Goal: Check status: Check status

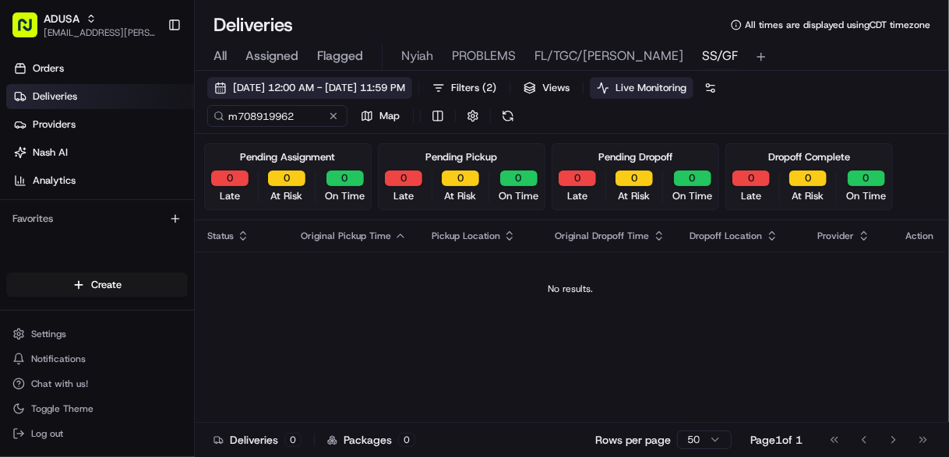
type input "m708919962"
click at [323, 92] on span "[DATE] 12:00 AM - [DATE] 11:59 PM" at bounding box center [319, 88] width 172 height 14
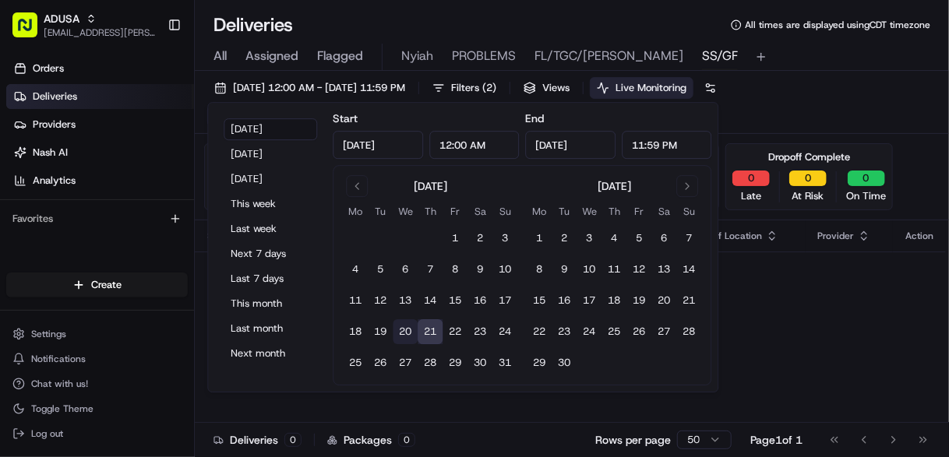
click at [401, 329] on button "20" at bounding box center [405, 331] width 25 height 25
type input "Aug 20, 2025"
click at [766, 291] on div "No results." at bounding box center [570, 289] width 738 height 12
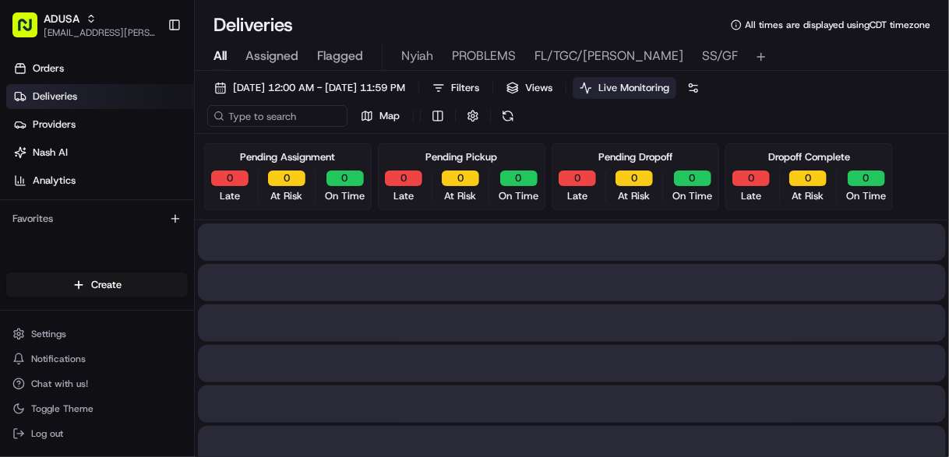
click at [222, 54] on span "All" at bounding box center [219, 56] width 13 height 19
click at [299, 114] on input at bounding box center [300, 116] width 187 height 22
paste input "m708919962"
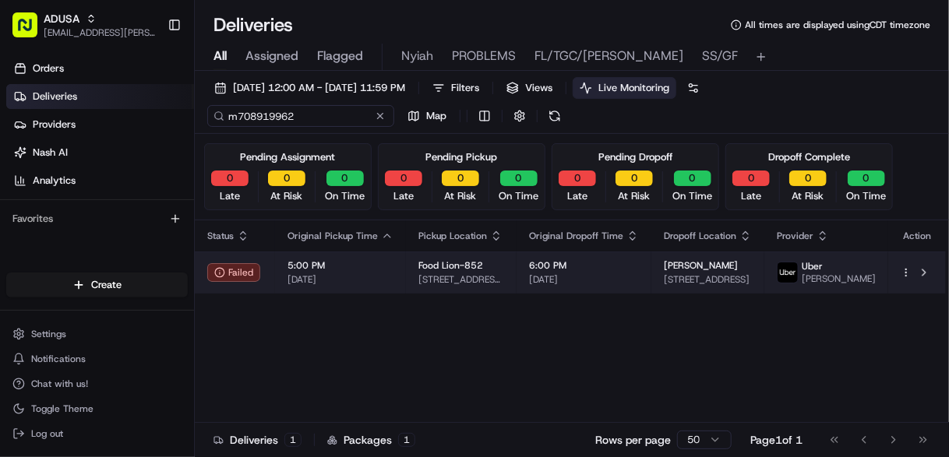
type input "m708919962"
click at [393, 269] on span "5:00 PM" at bounding box center [340, 265] width 106 height 12
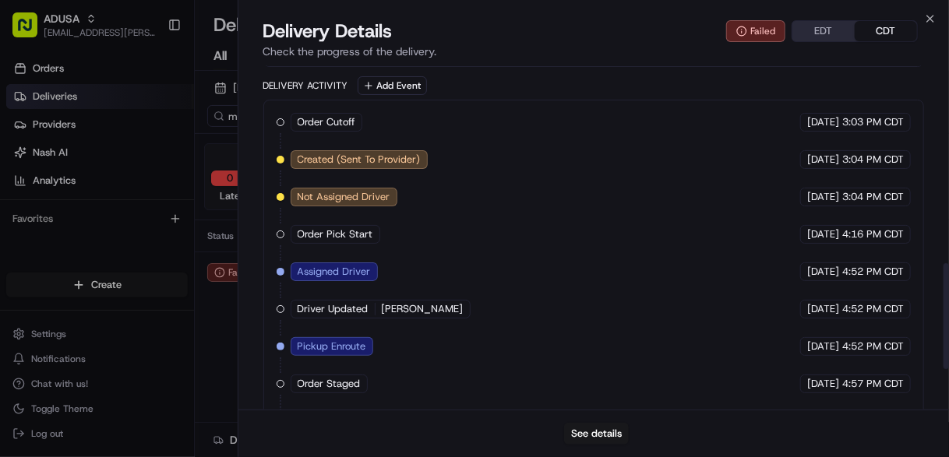
scroll to position [712, 0]
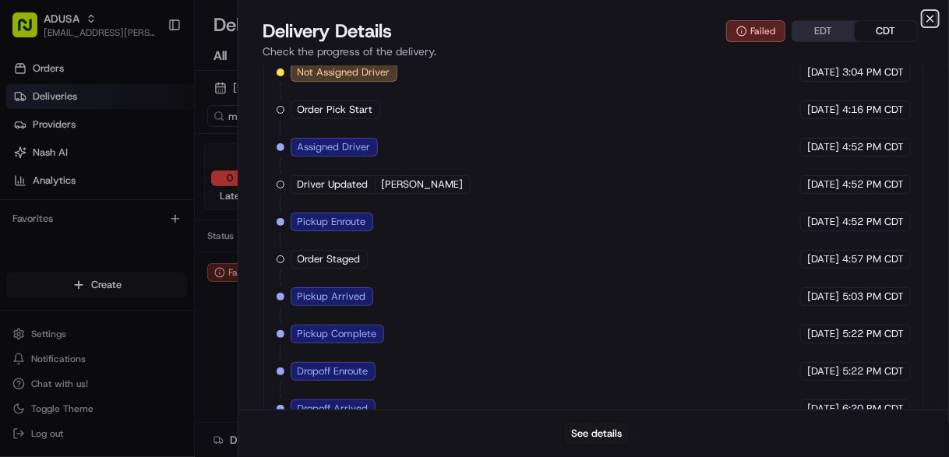
click at [931, 19] on icon "button" at bounding box center [930, 19] width 6 height 6
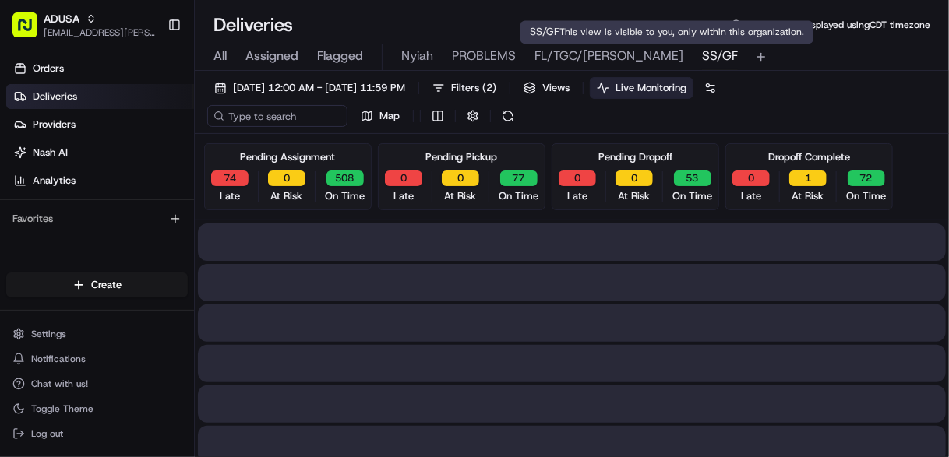
click at [702, 50] on span "SS/GF" at bounding box center [720, 56] width 36 height 19
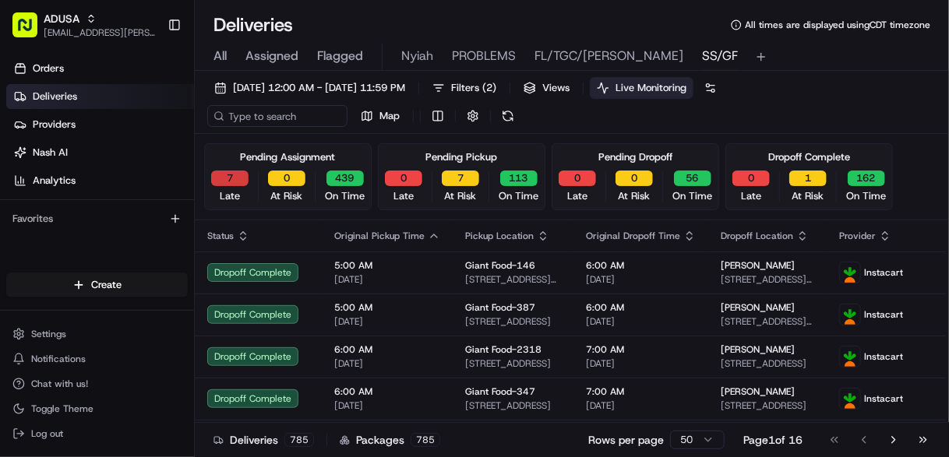
click at [222, 174] on button "7" at bounding box center [229, 179] width 37 height 16
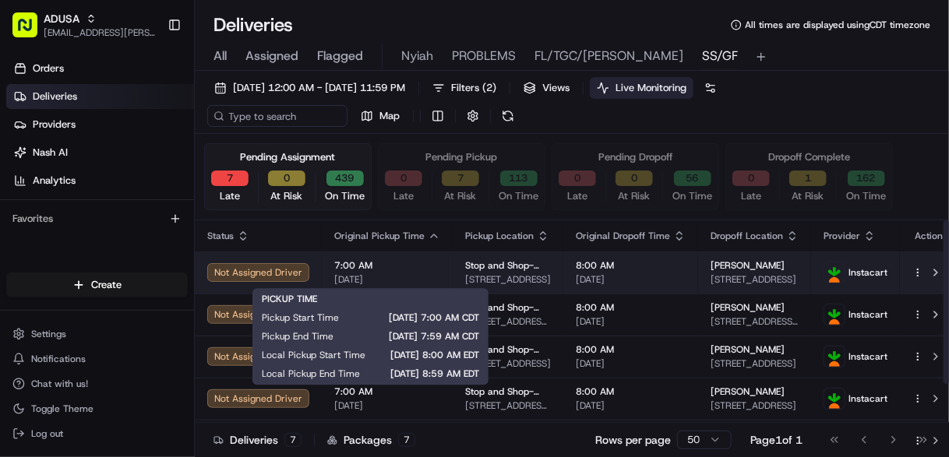
click at [419, 271] on div "7:00 AM 08/21/2025" at bounding box center [387, 272] width 106 height 26
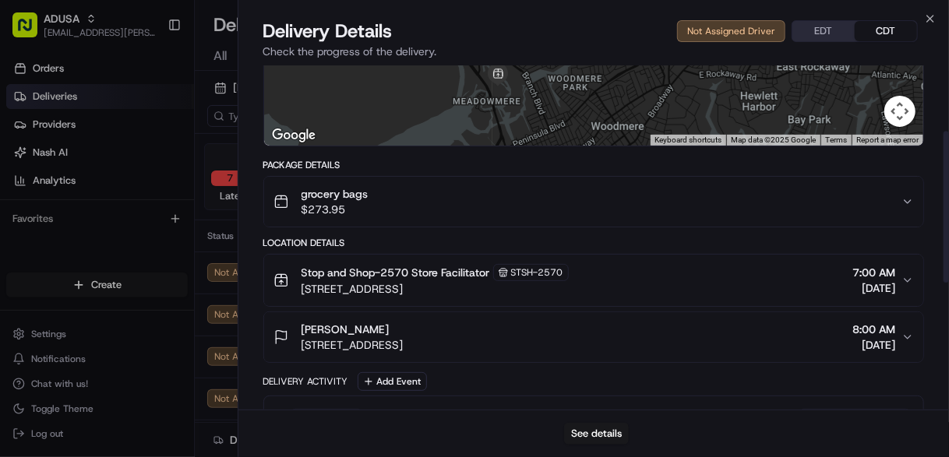
scroll to position [63, 0]
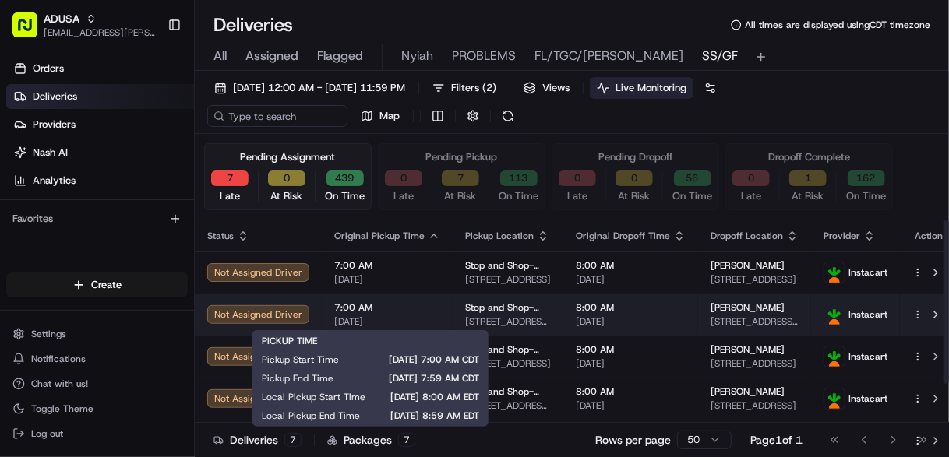
click at [407, 312] on span "7:00 AM" at bounding box center [387, 307] width 106 height 12
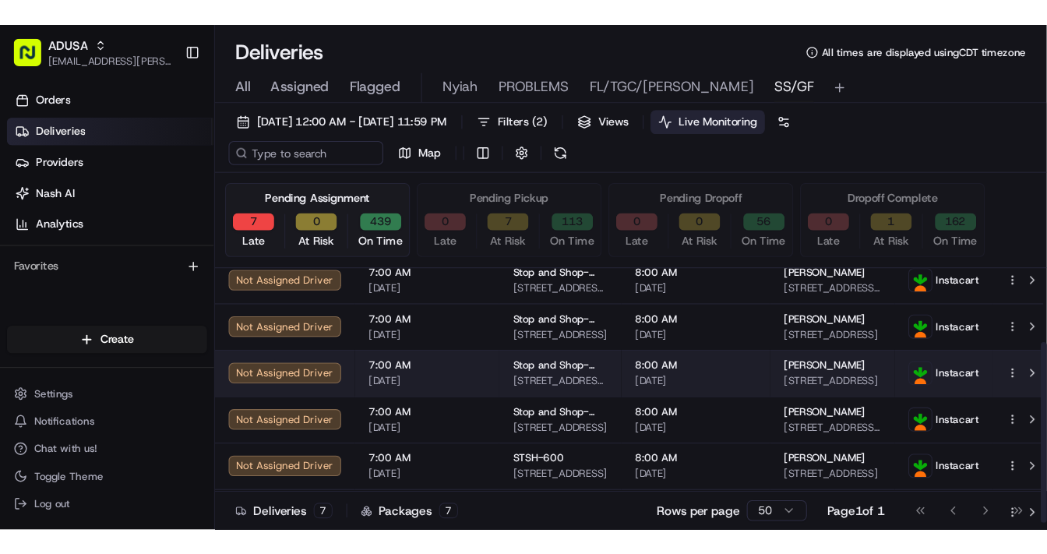
scroll to position [94, 0]
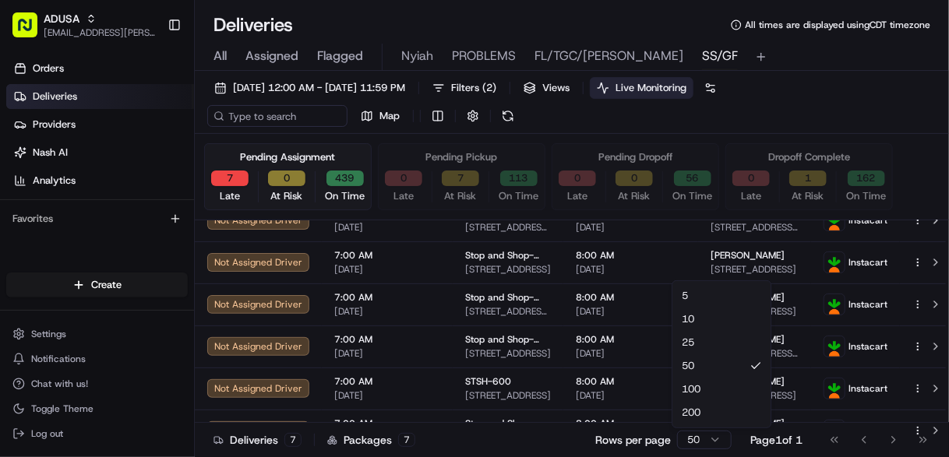
click at [713, 440] on html "ADUSA lanyia.patton@adusa.com Toggle Sidebar Orders Deliveries Providers Nash A…" at bounding box center [474, 228] width 949 height 457
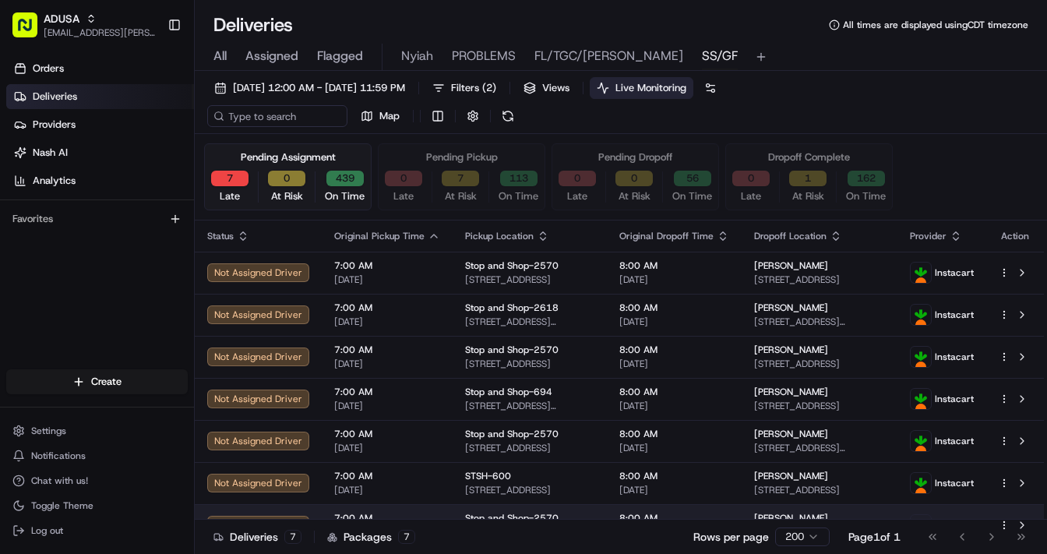
click at [416, 456] on td "7:00 AM 08/21/2025" at bounding box center [387, 525] width 131 height 42
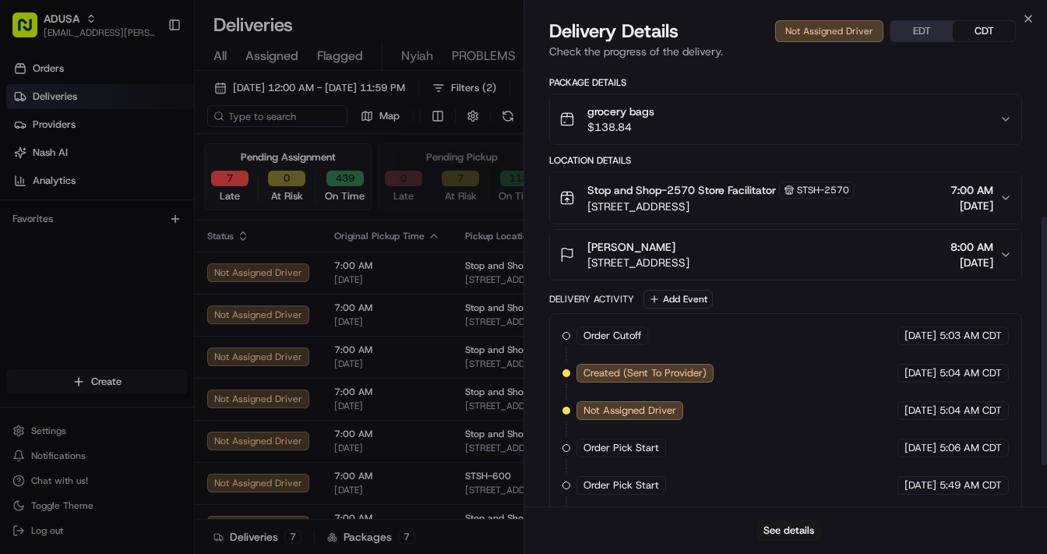
scroll to position [340, 0]
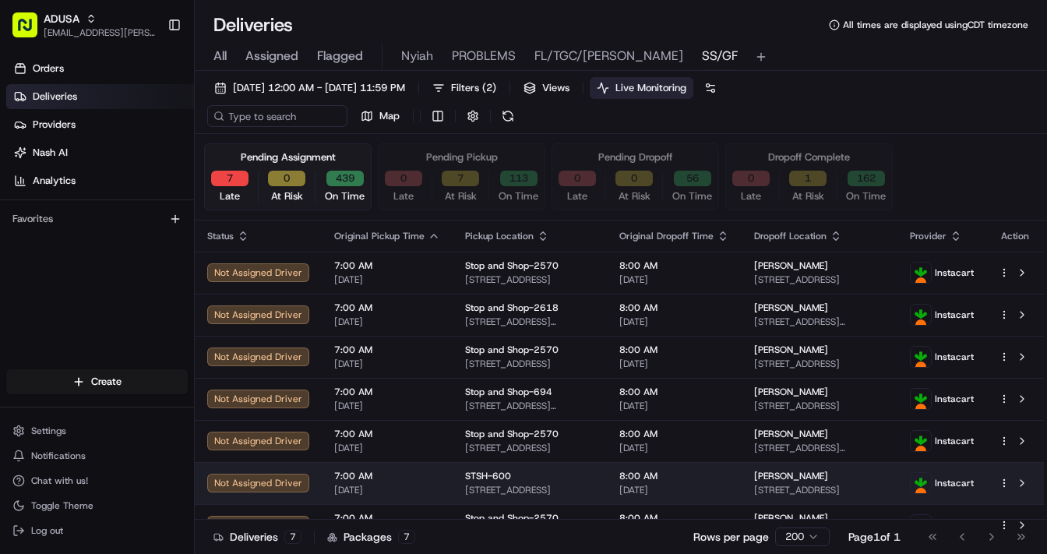
click at [410, 456] on span "7:00 AM" at bounding box center [387, 476] width 106 height 12
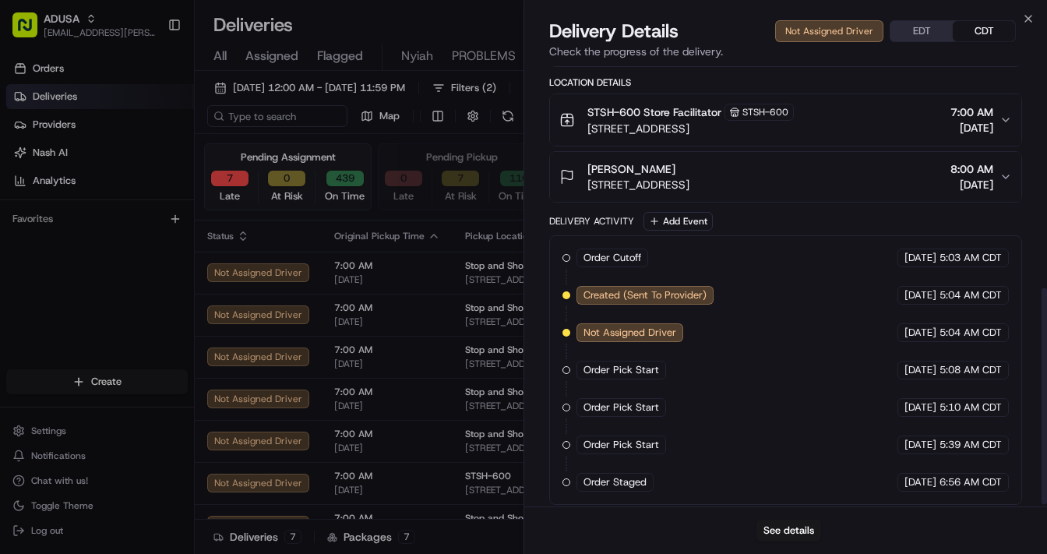
scroll to position [455, 0]
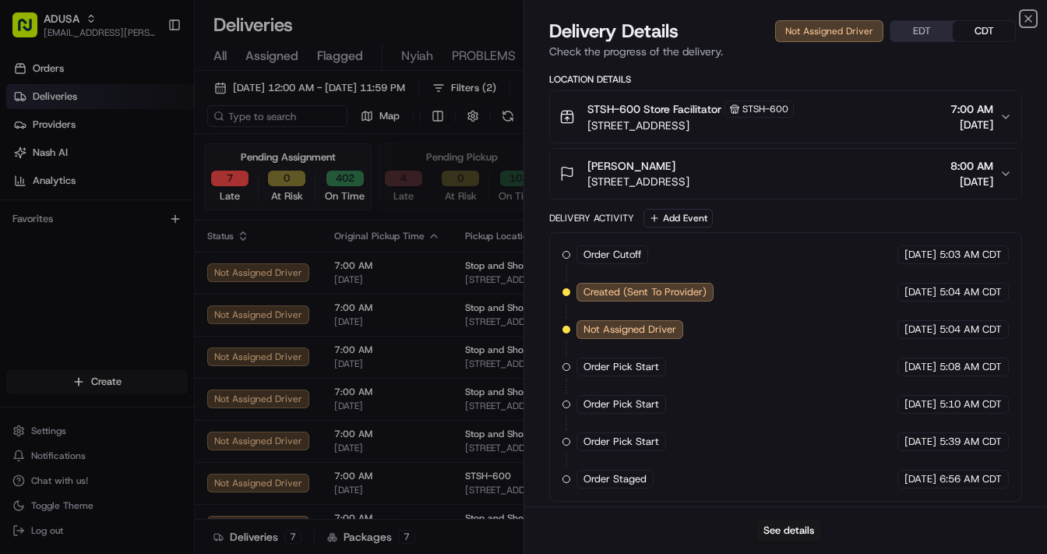
click at [948, 15] on icon "button" at bounding box center [1028, 18] width 12 height 12
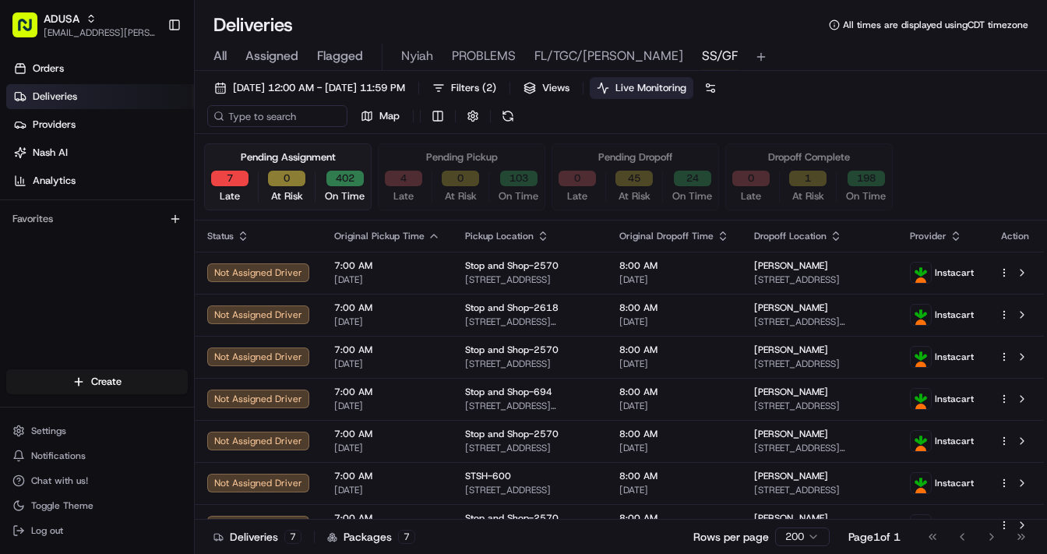
click at [219, 56] on span "All" at bounding box center [219, 56] width 13 height 19
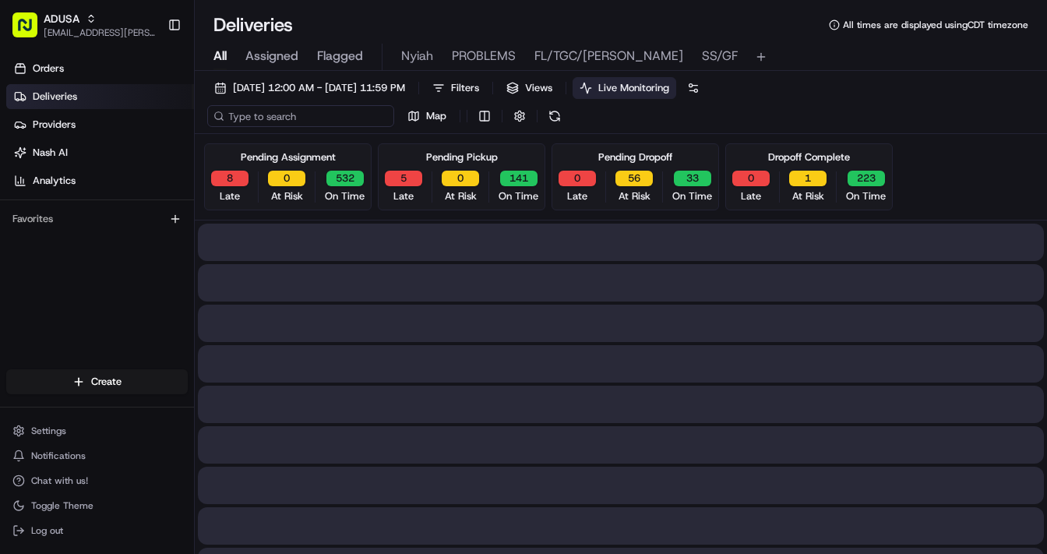
click at [290, 114] on input at bounding box center [300, 116] width 187 height 22
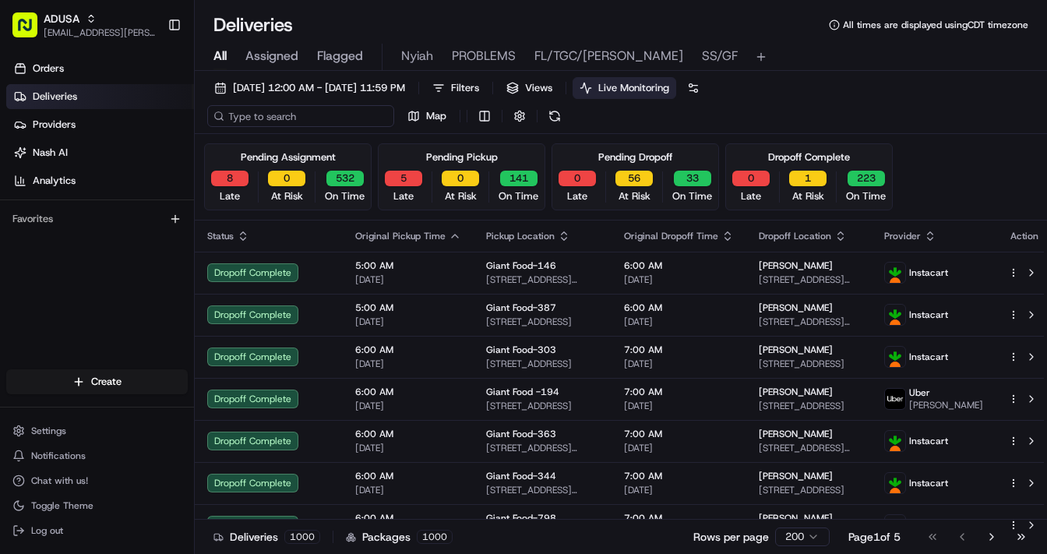
click at [269, 118] on input at bounding box center [300, 116] width 187 height 22
paste input "m709035282"
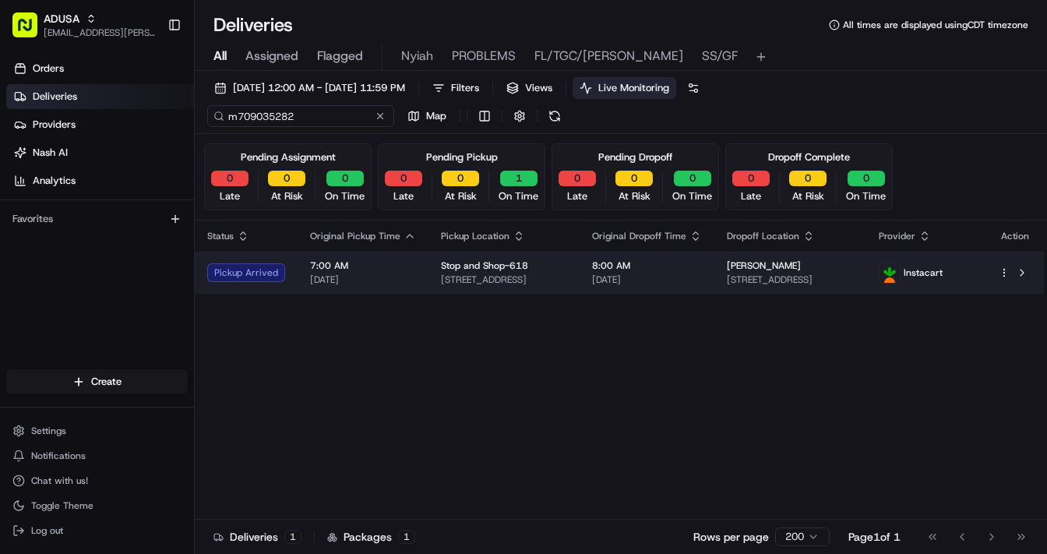
type input "m709035282"
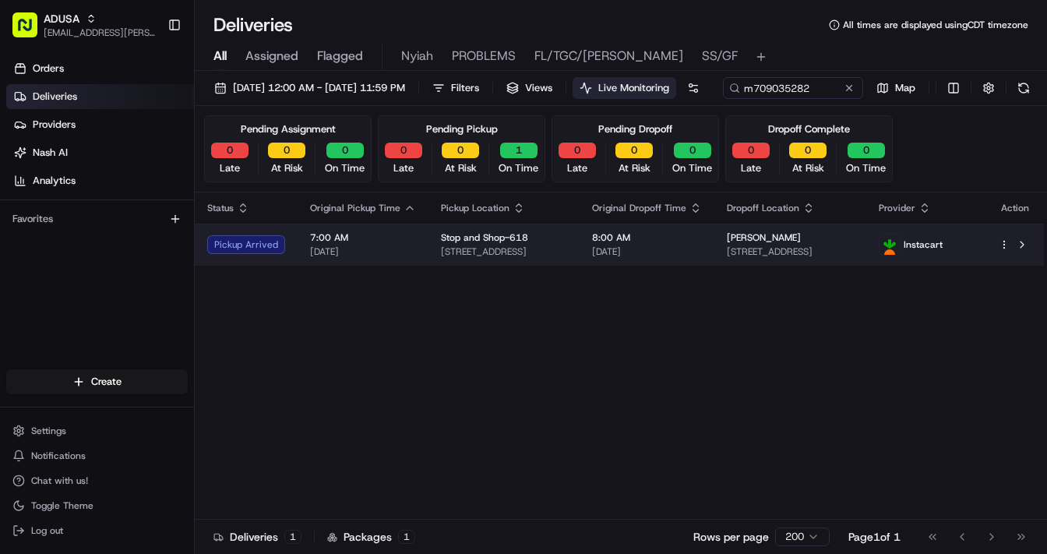
click at [411, 266] on td "7:00 AM 08/21/2025" at bounding box center [363, 245] width 131 height 42
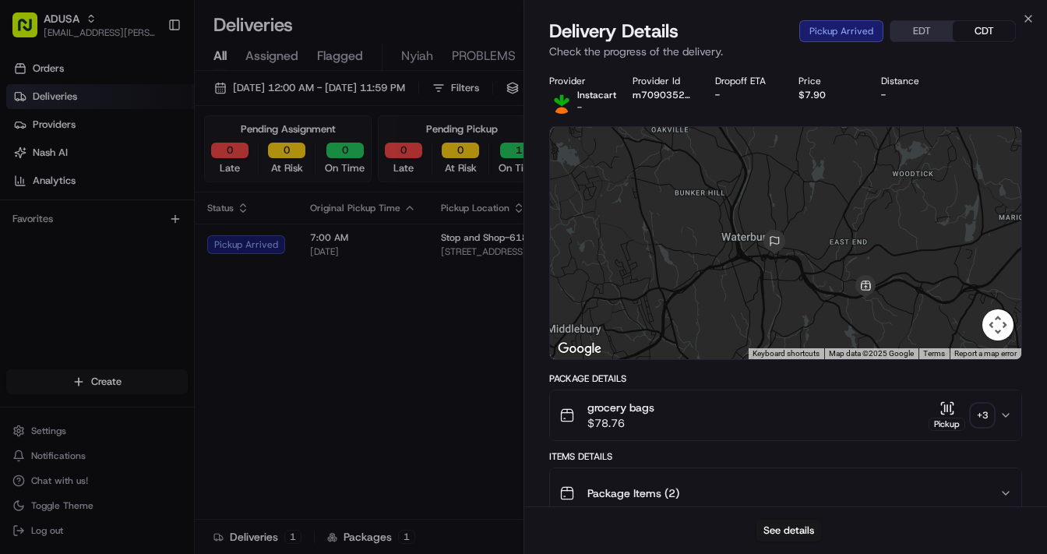
drag, startPoint x: 830, startPoint y: 309, endPoint x: 815, endPoint y: 242, distance: 68.8
click at [815, 242] on div at bounding box center [785, 243] width 471 height 232
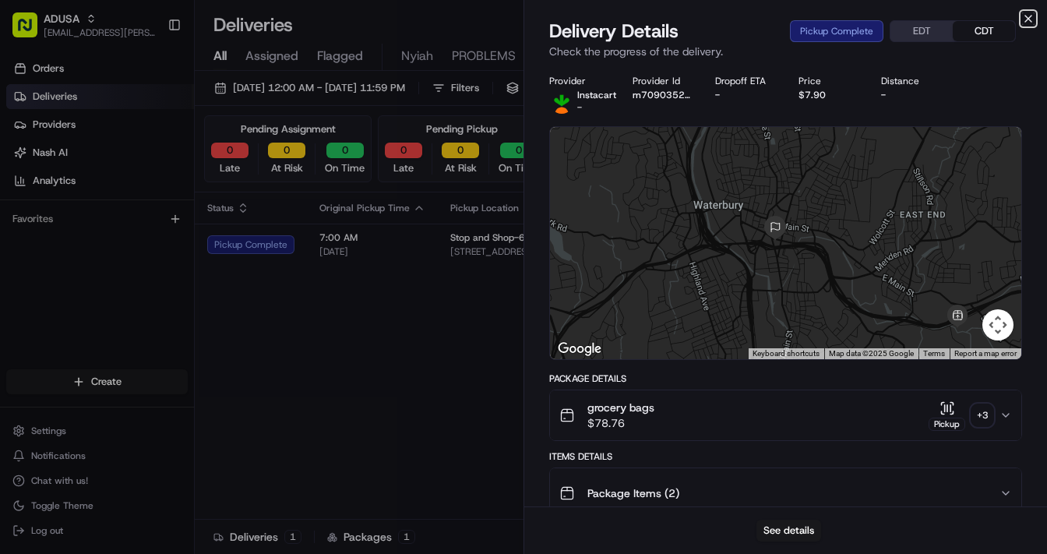
click at [948, 20] on icon "button" at bounding box center [1028, 18] width 12 height 12
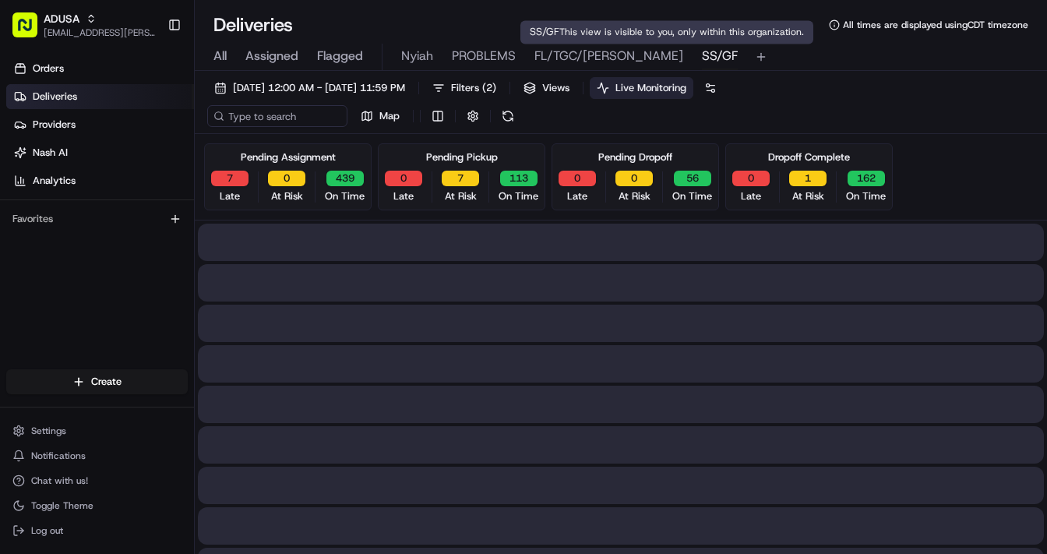
click at [702, 53] on span "SS/GF" at bounding box center [720, 56] width 36 height 19
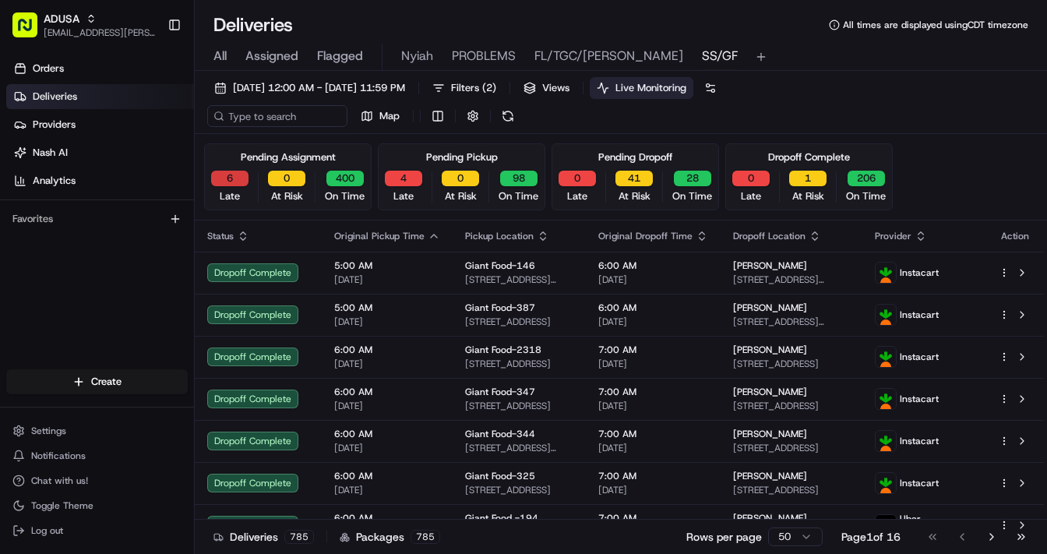
click at [218, 175] on button "6" at bounding box center [229, 179] width 37 height 16
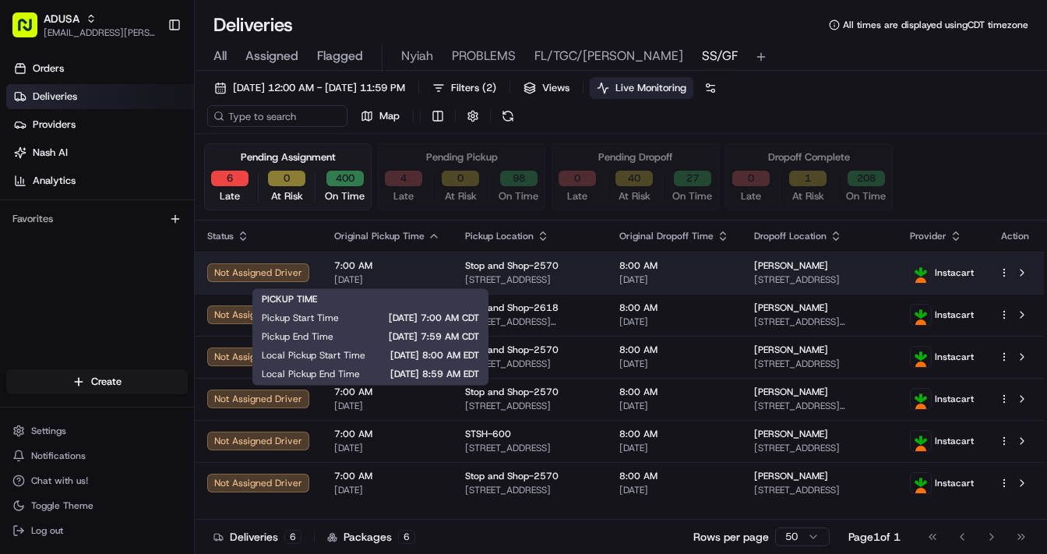
click at [423, 269] on span "7:00 AM" at bounding box center [387, 265] width 106 height 12
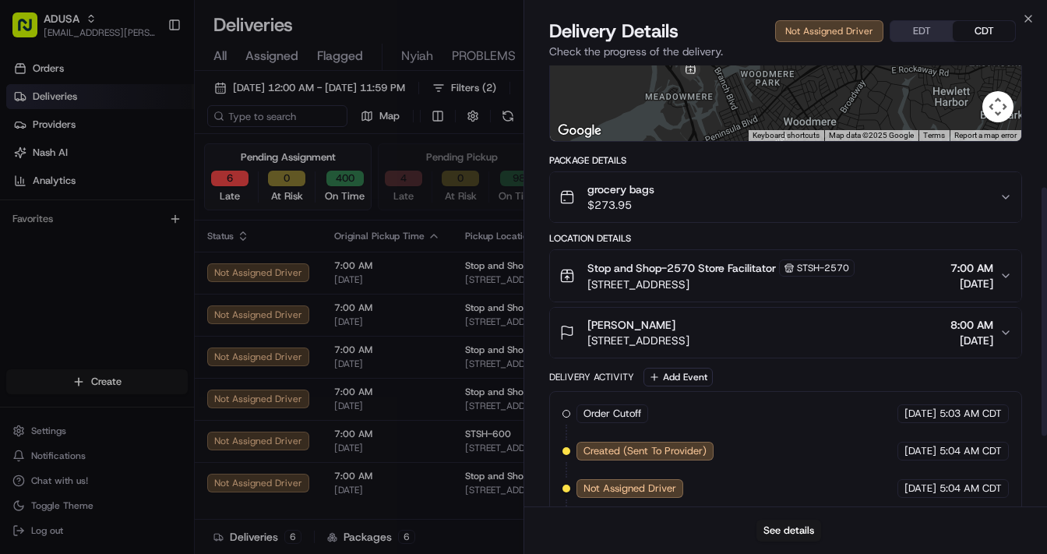
scroll to position [216, 0]
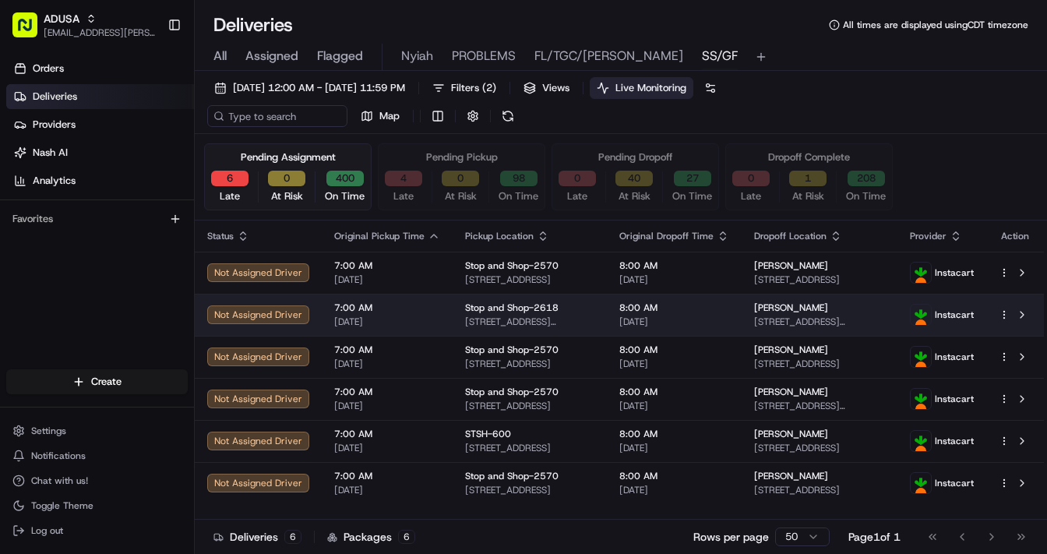
click at [425, 320] on span "08/21/2025" at bounding box center [387, 321] width 106 height 12
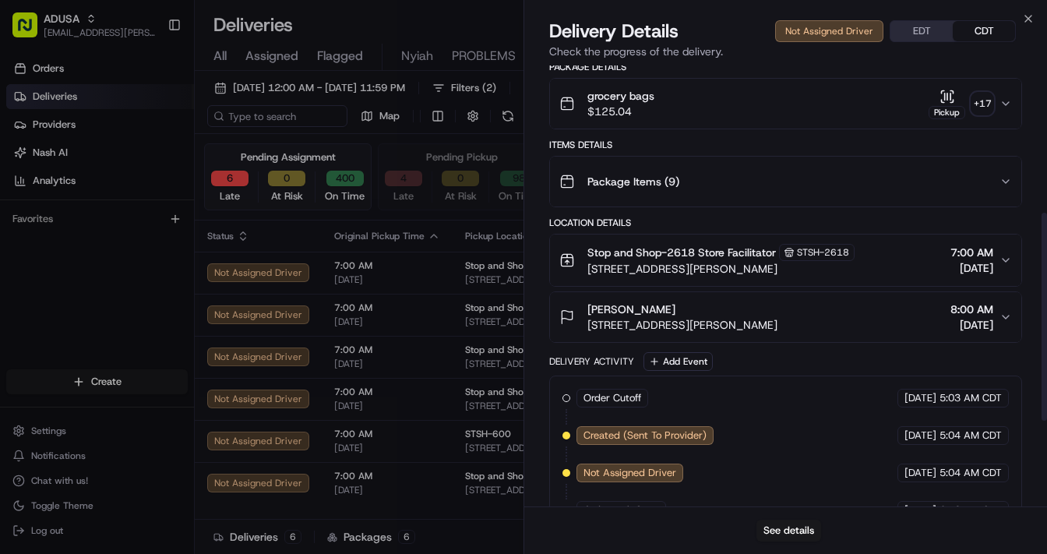
scroll to position [492, 0]
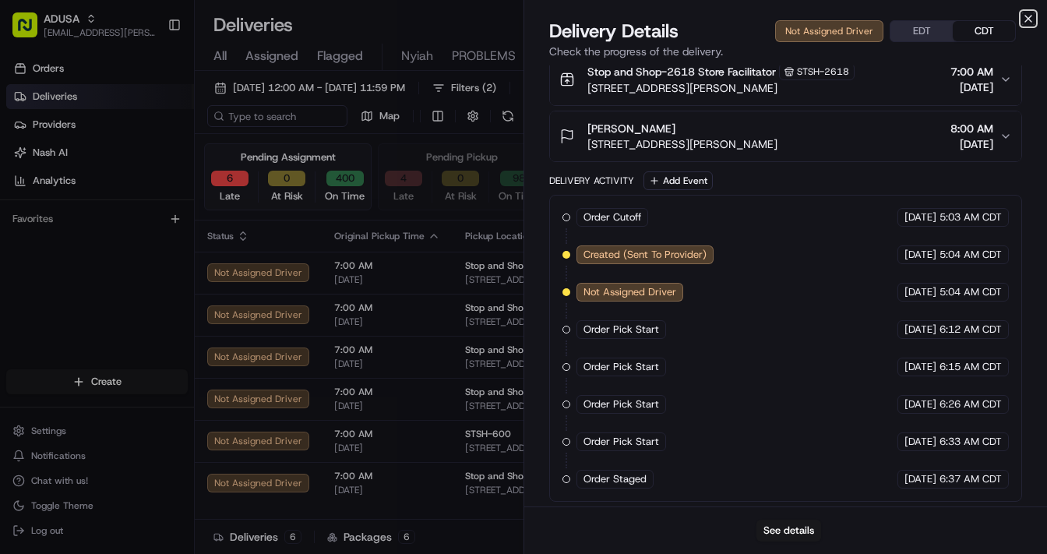
click at [948, 16] on icon "button" at bounding box center [1028, 18] width 12 height 12
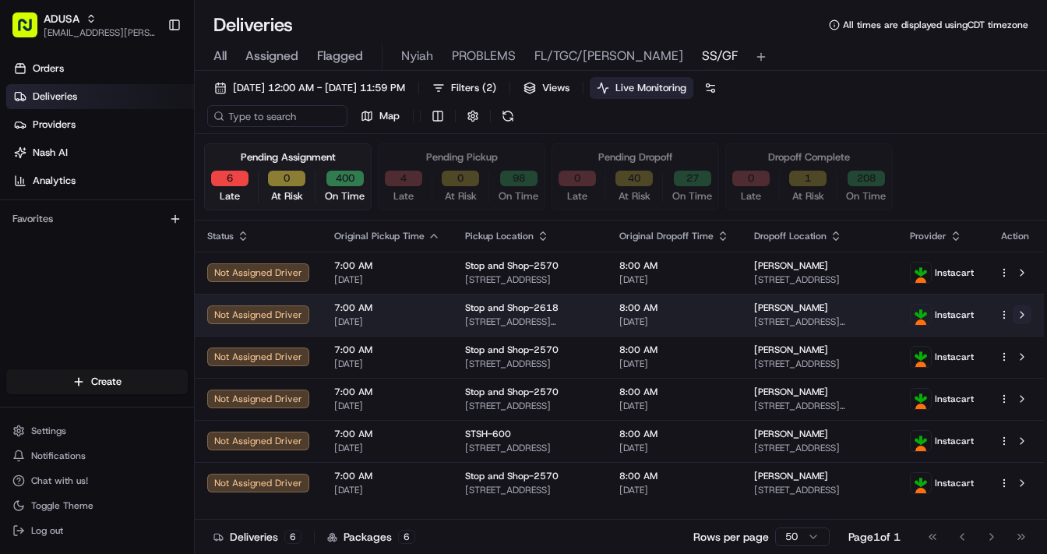
click at [948, 311] on button at bounding box center [1022, 314] width 19 height 19
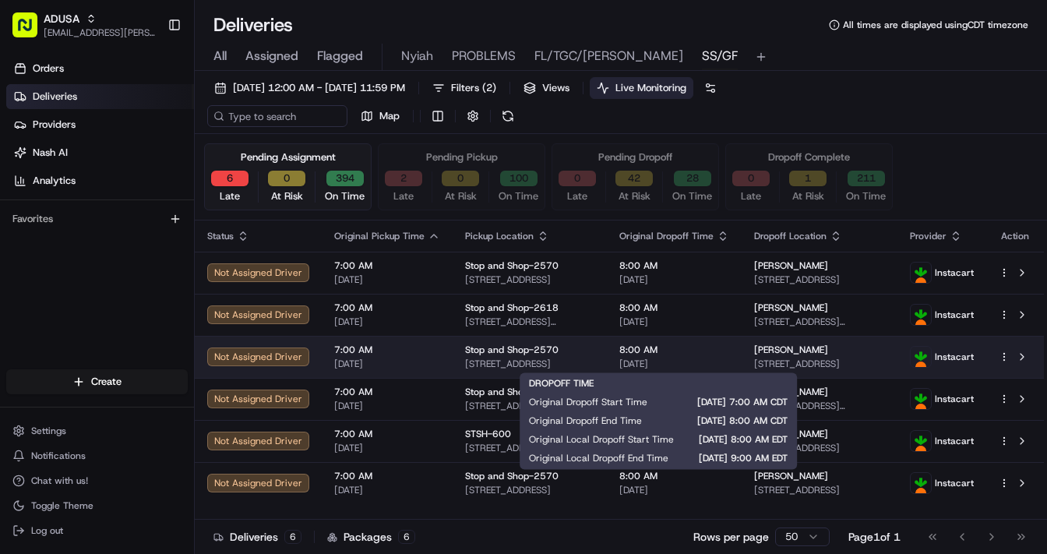
click at [681, 347] on span "8:00 AM" at bounding box center [674, 349] width 110 height 12
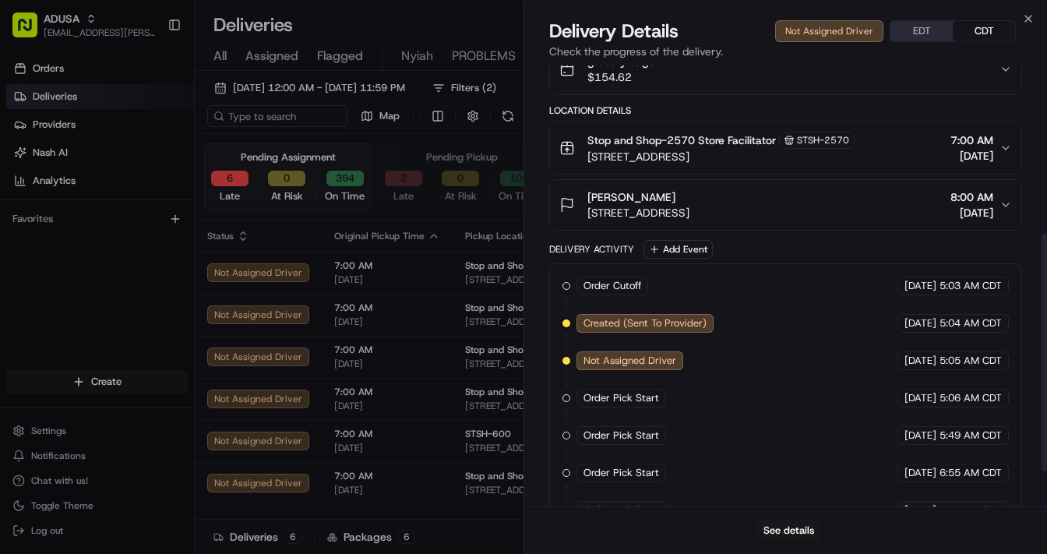
scroll to position [377, 0]
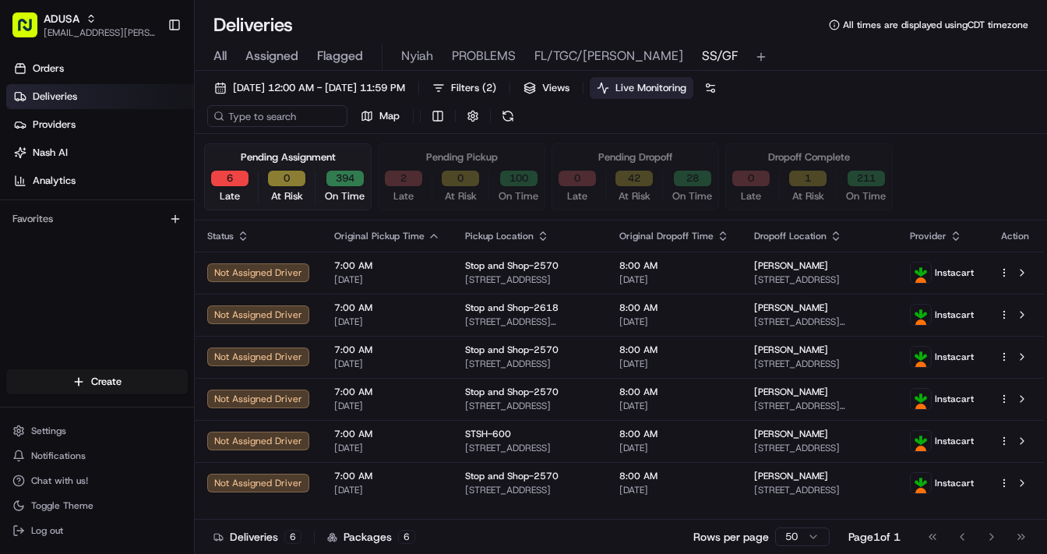
click at [433, 404] on span "08/21/2025" at bounding box center [387, 406] width 106 height 12
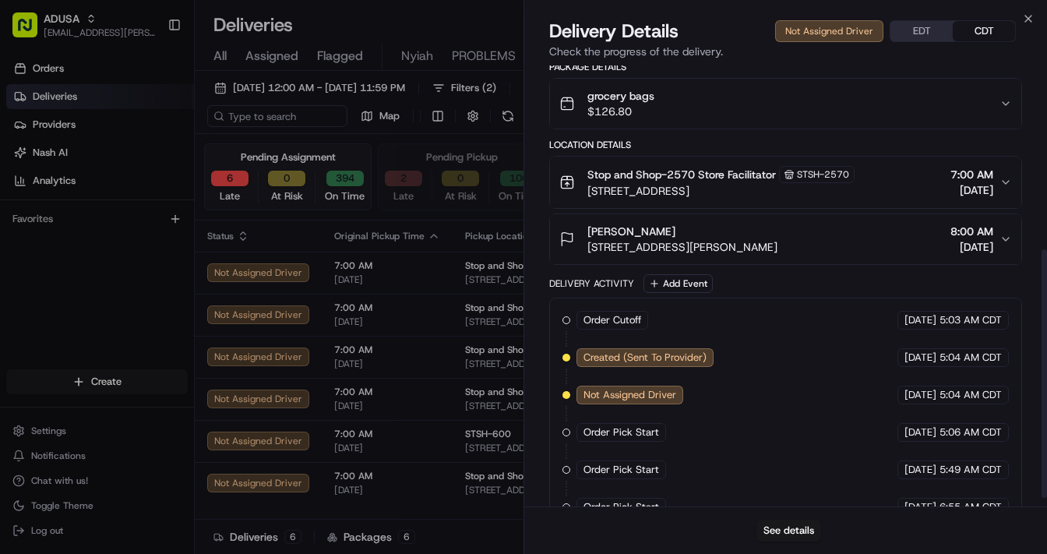
scroll to position [340, 0]
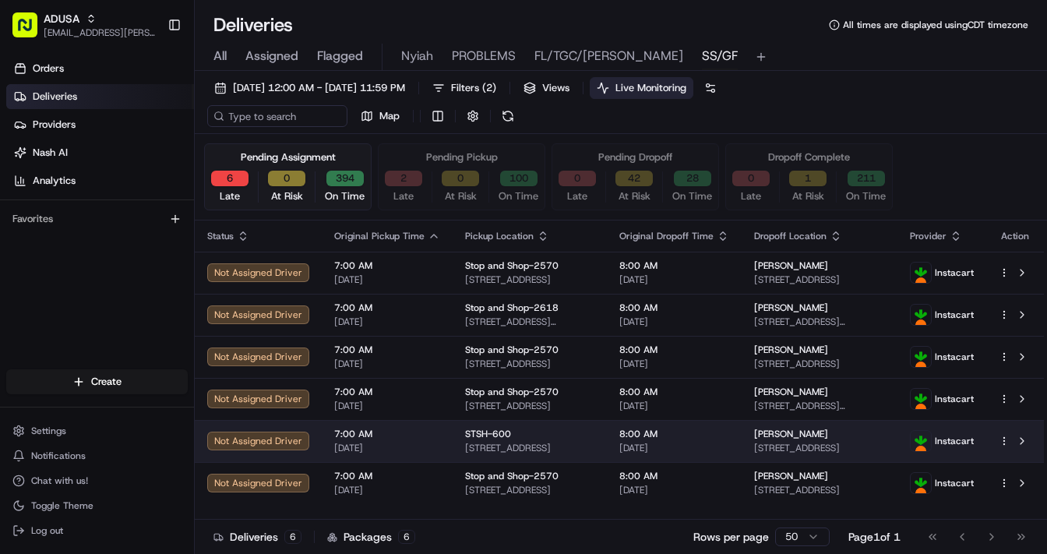
click at [437, 448] on td "7:00 AM 08/21/2025" at bounding box center [387, 441] width 131 height 42
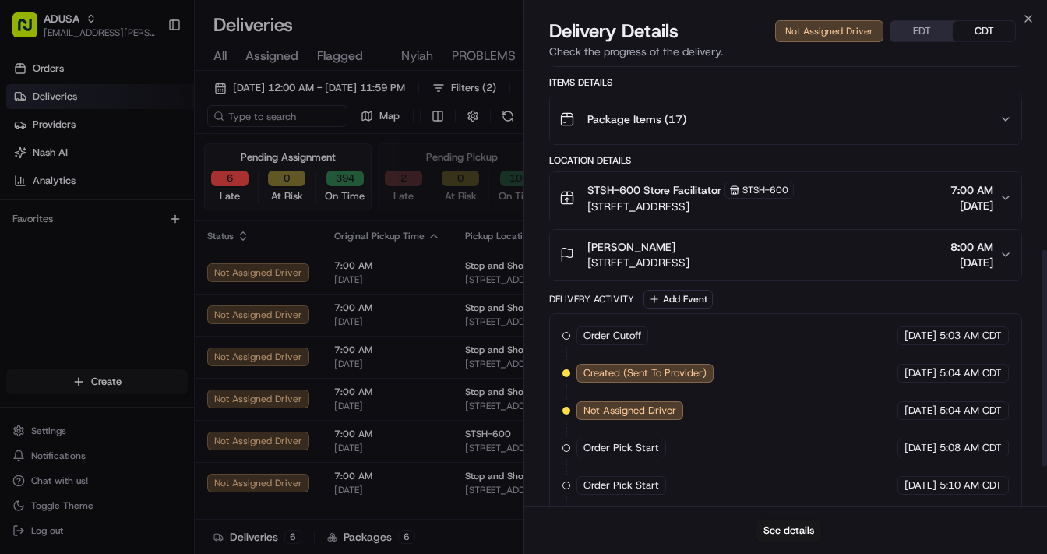
scroll to position [455, 0]
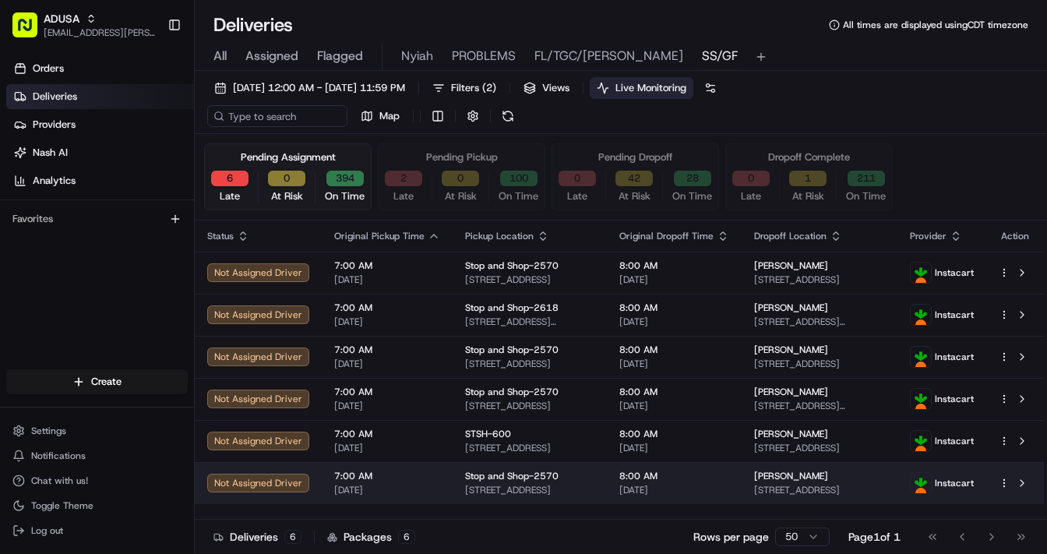
click at [442, 456] on td "7:00 AM 08/21/2025" at bounding box center [387, 483] width 131 height 42
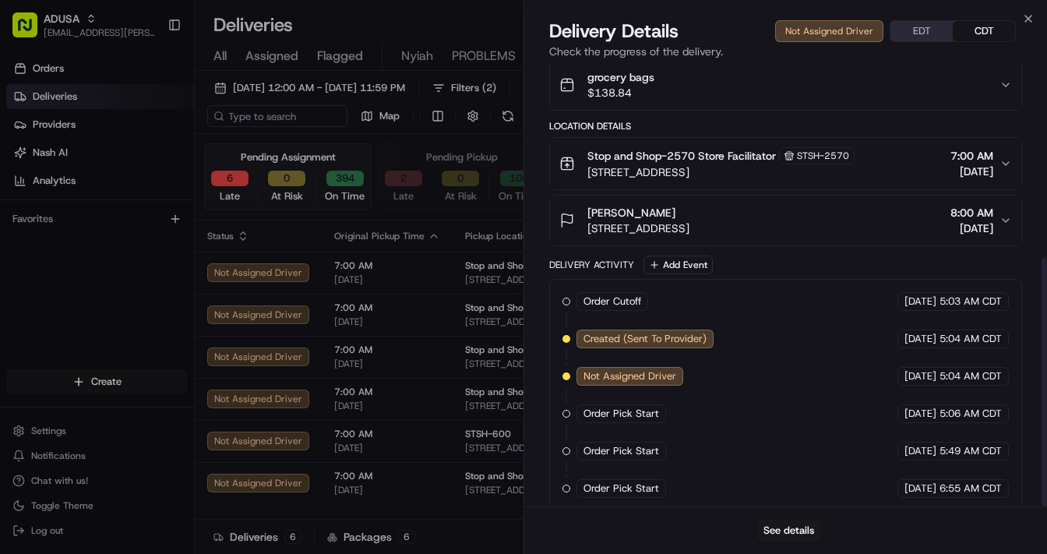
scroll to position [340, 0]
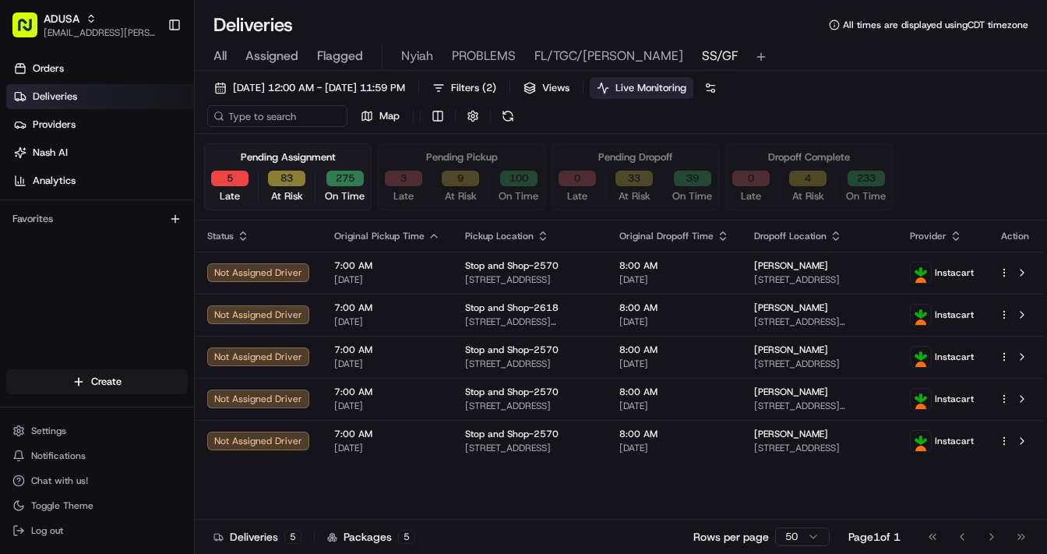
click at [217, 56] on span "All" at bounding box center [219, 56] width 13 height 19
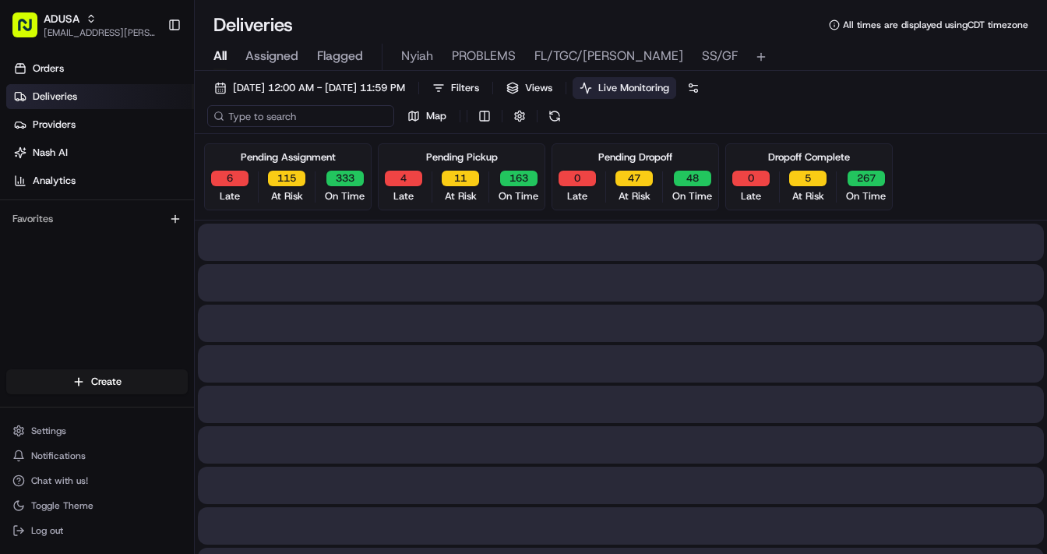
click at [297, 122] on input at bounding box center [300, 116] width 187 height 22
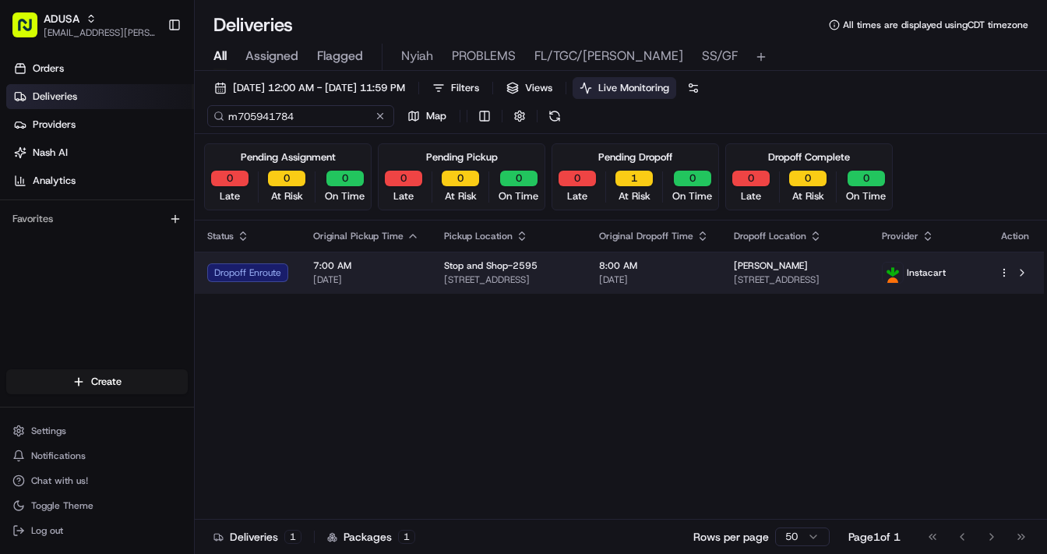
type input "m705941784"
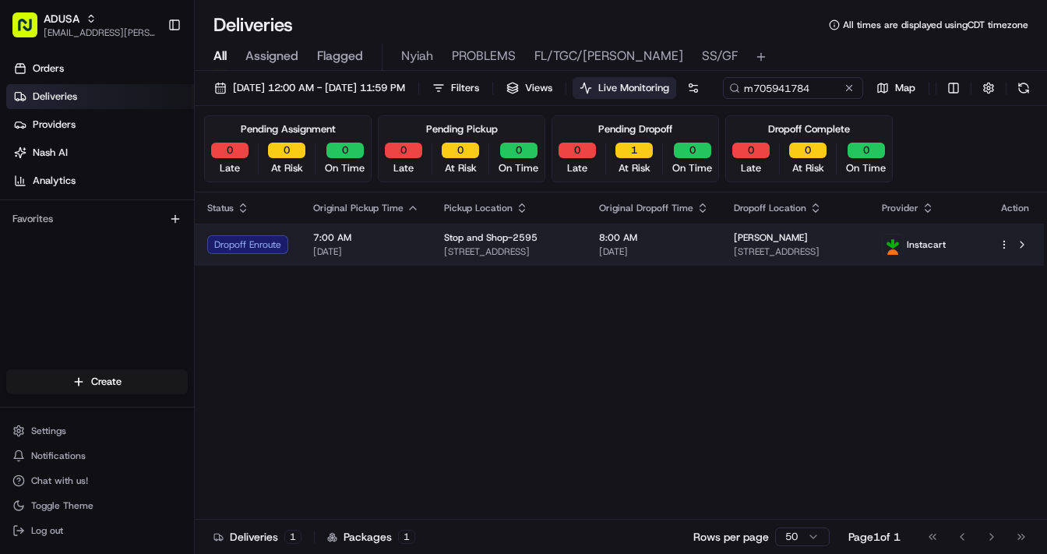
click at [400, 258] on span "08/21/2025" at bounding box center [366, 251] width 106 height 12
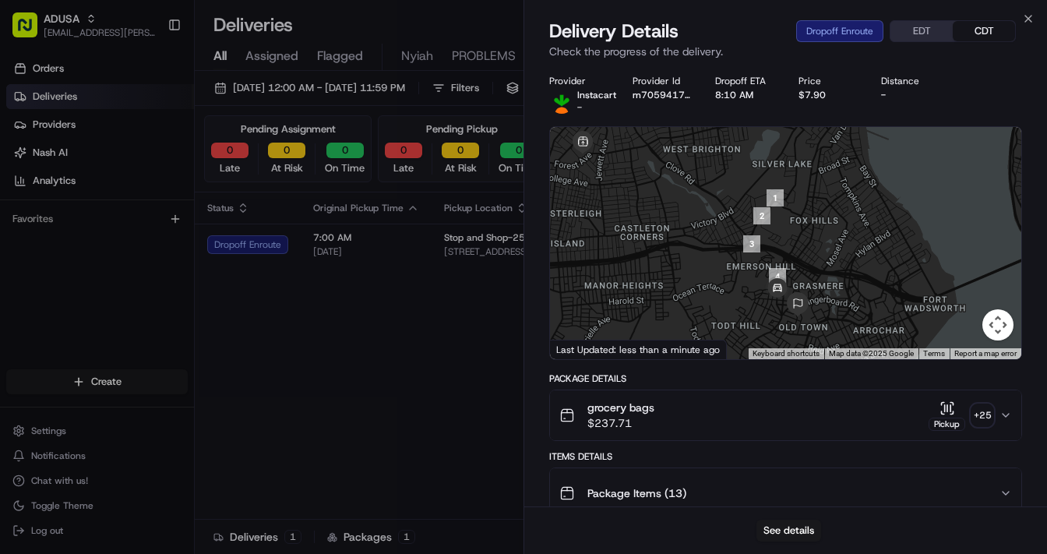
drag, startPoint x: 825, startPoint y: 277, endPoint x: 793, endPoint y: 252, distance: 40.5
click at [793, 252] on div at bounding box center [785, 243] width 471 height 232
